Goal: Information Seeking & Learning: Stay updated

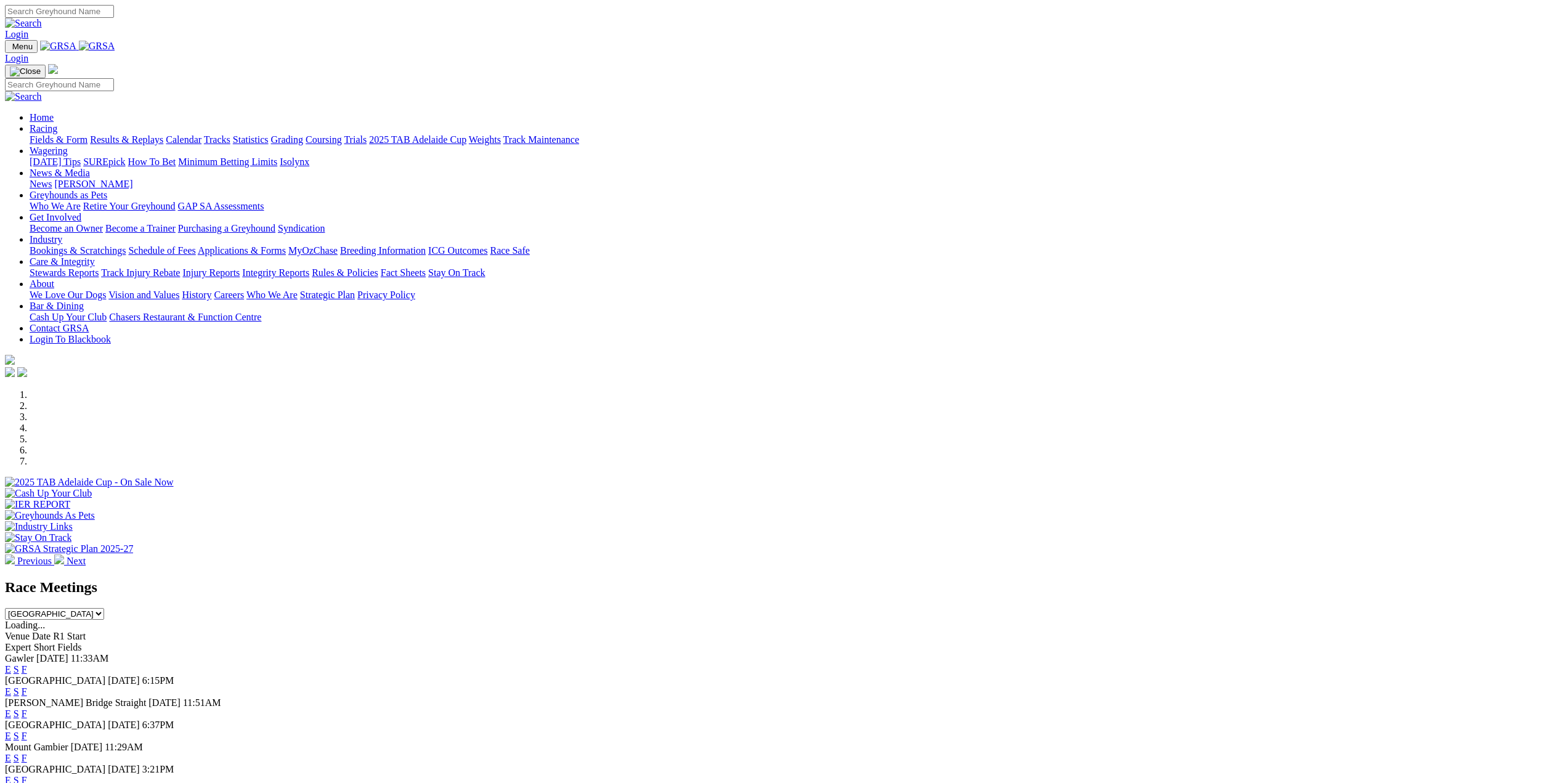
click at [57, 123] on link "Racing" at bounding box center [44, 128] width 28 height 11
click at [163, 135] on link "Results & Replays" at bounding box center [126, 140] width 73 height 11
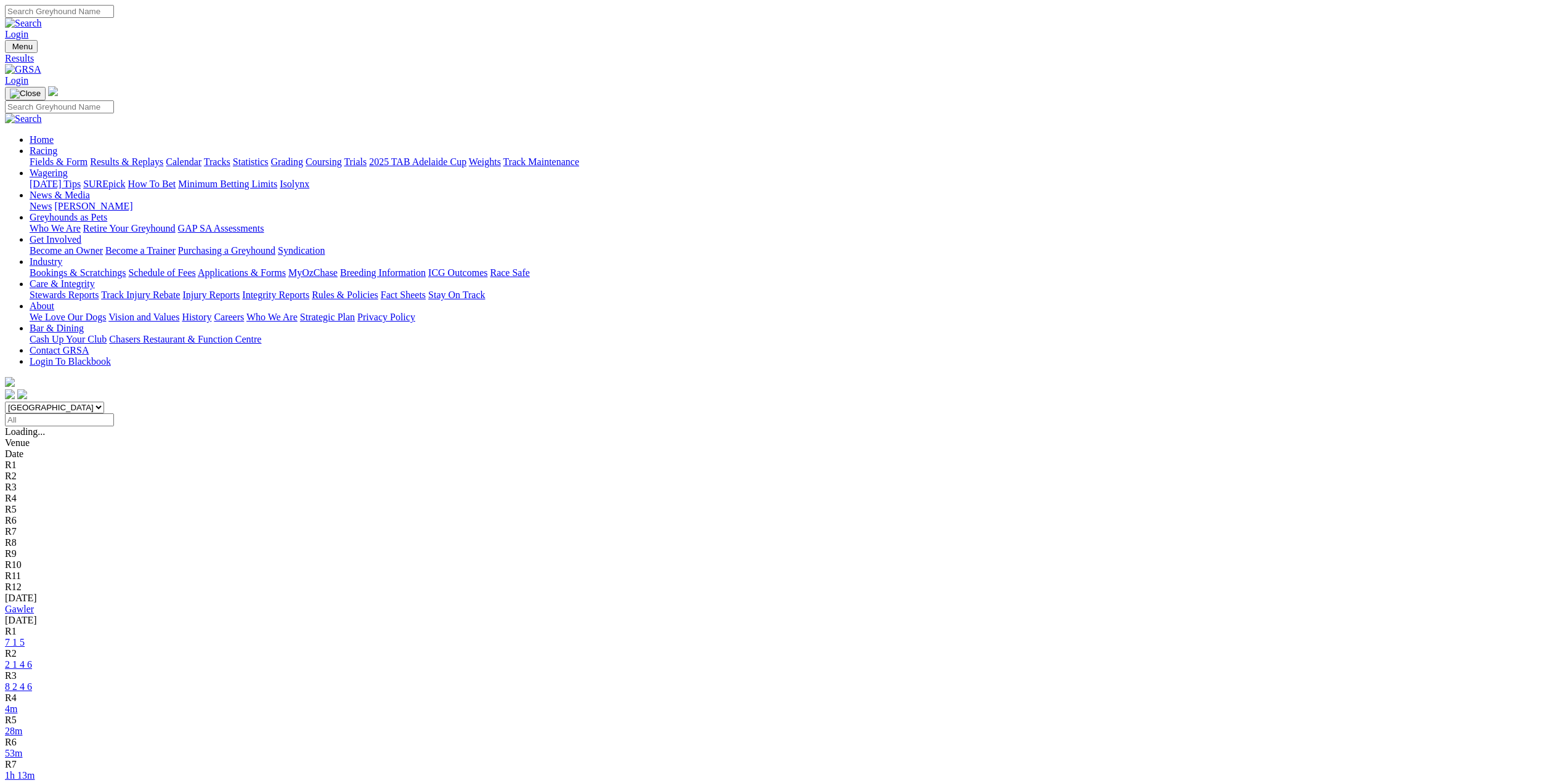
click at [32, 659] on link "2 1 4 6" at bounding box center [18, 664] width 27 height 11
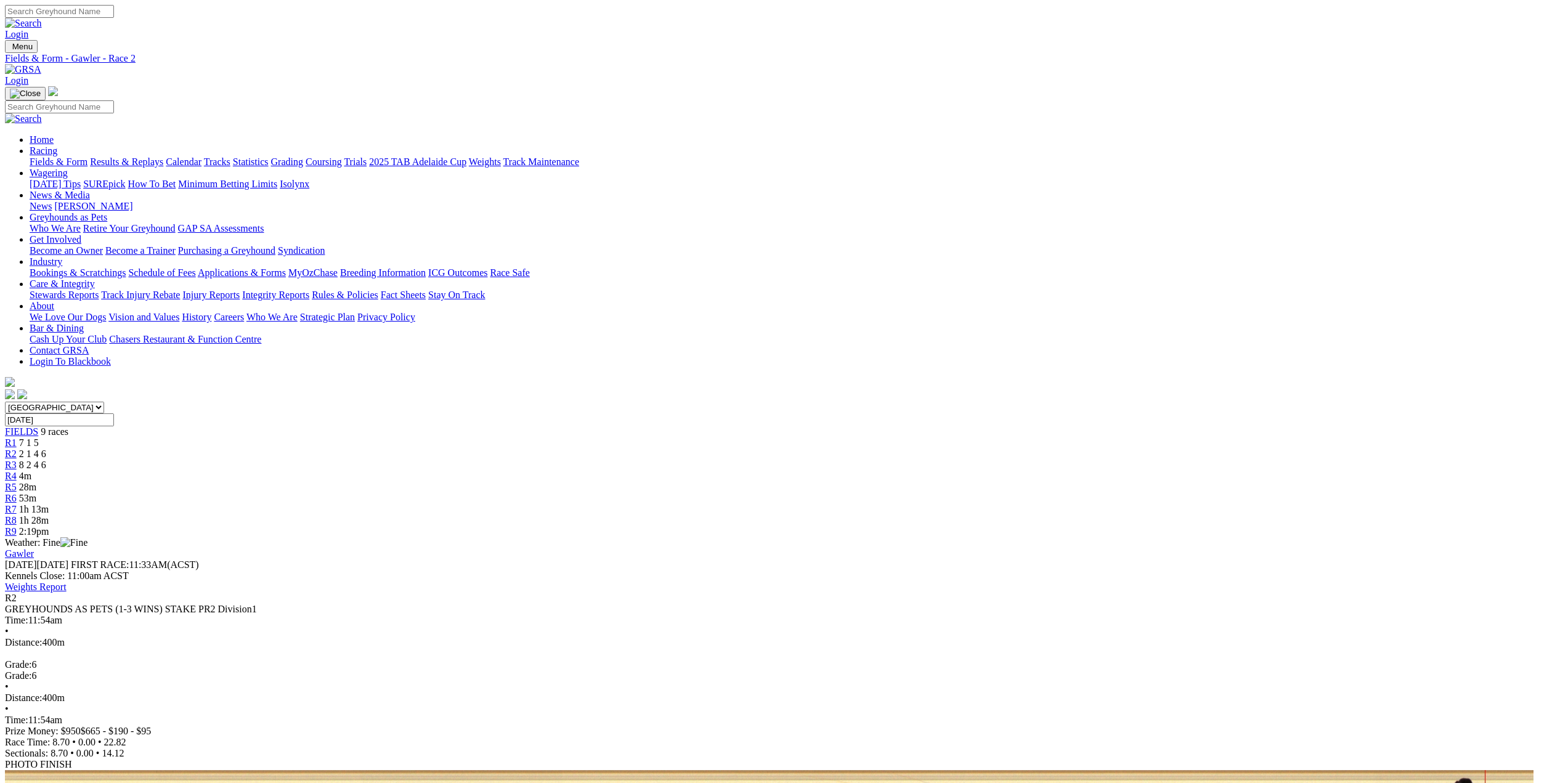
click at [39, 437] on span "7 1 5" at bounding box center [29, 442] width 20 height 11
